Goal: Find specific page/section: Find specific page/section

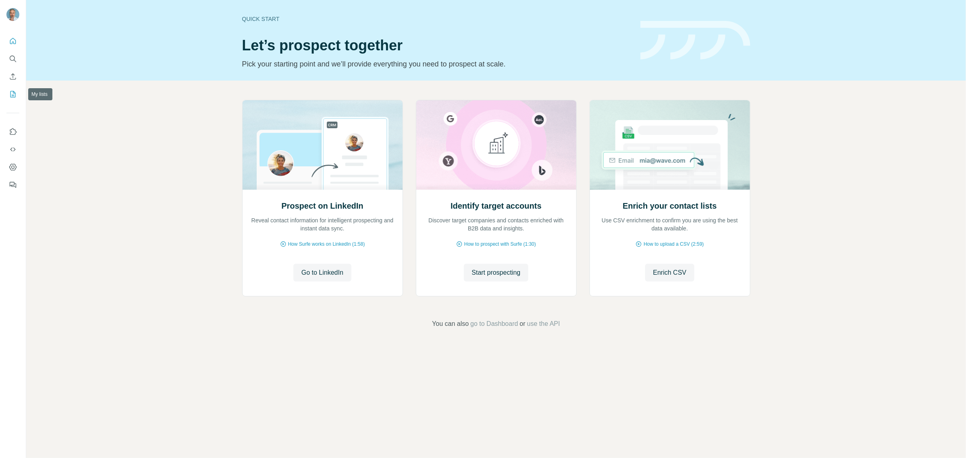
click at [14, 89] on button "My lists" at bounding box center [12, 94] width 13 height 15
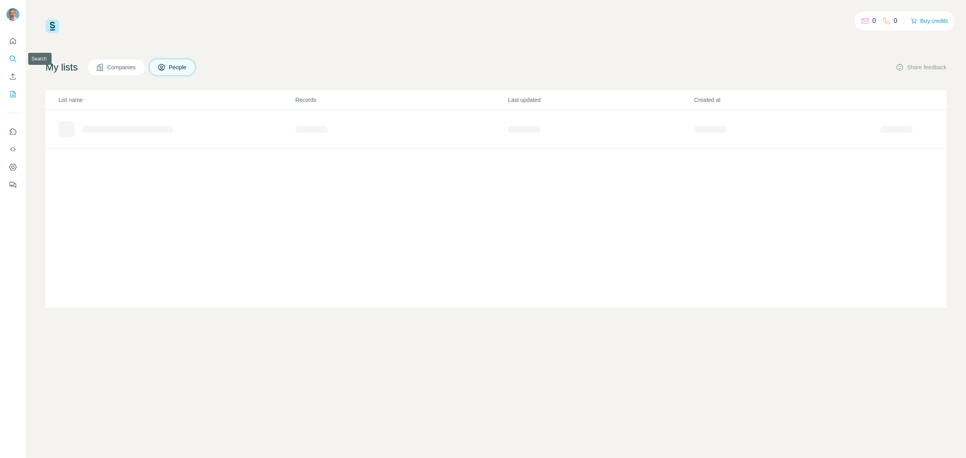
click at [11, 58] on icon "Search" at bounding box center [13, 59] width 8 height 8
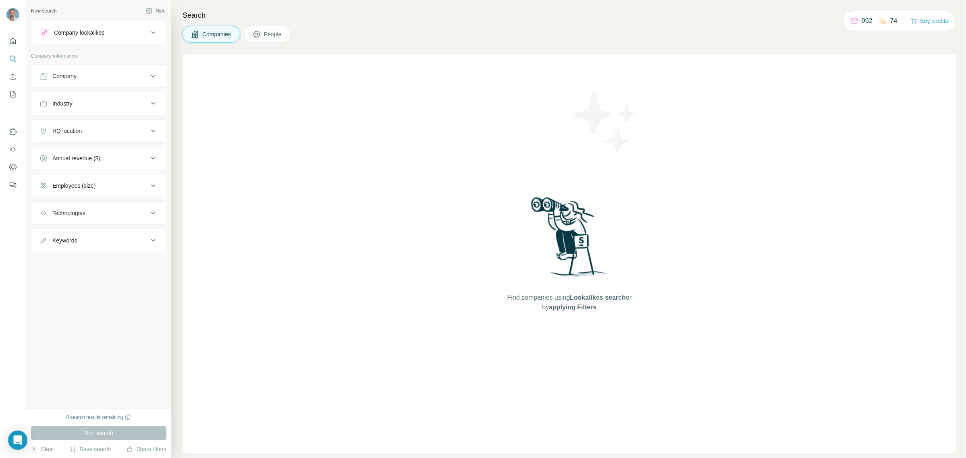
click at [285, 37] on button "People" at bounding box center [267, 34] width 47 height 17
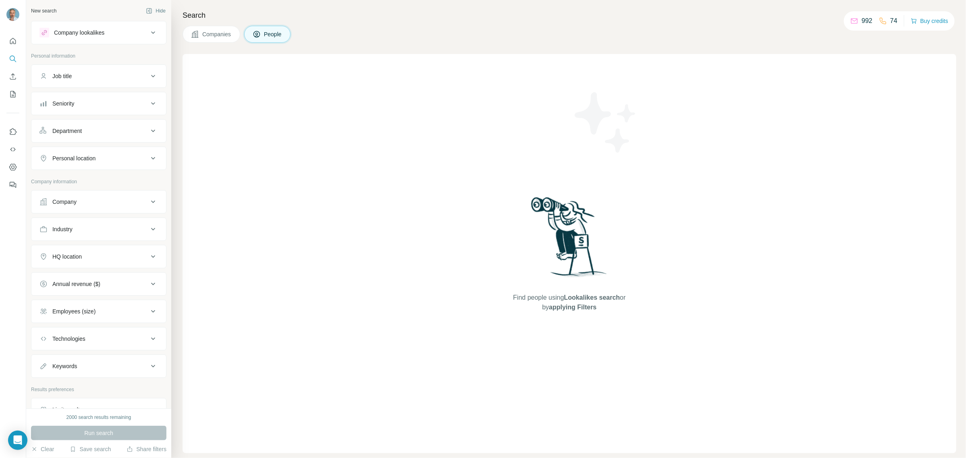
click at [148, 31] on icon at bounding box center [153, 33] width 10 height 10
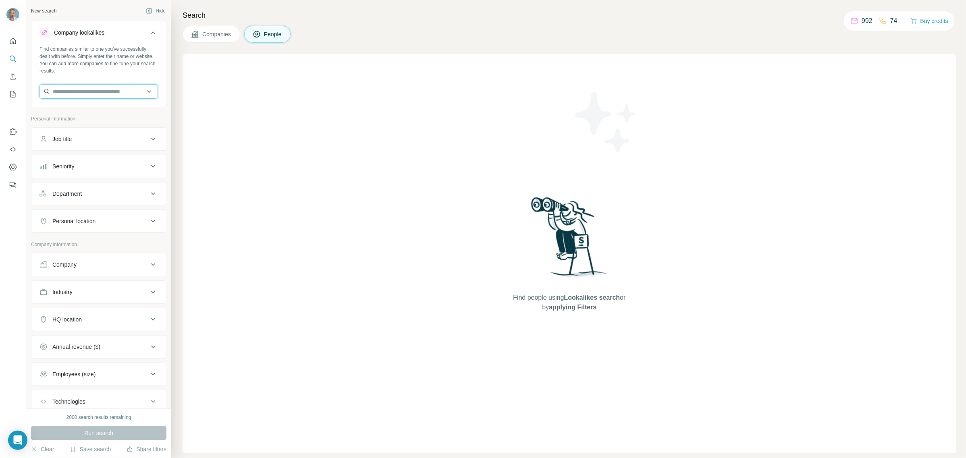
click at [91, 91] on input "text" at bounding box center [98, 91] width 118 height 15
